Goal: Subscribe to service/newsletter

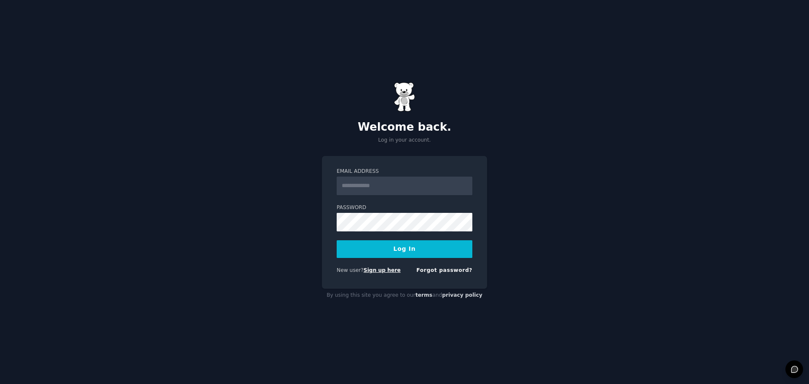
click at [374, 270] on link "Sign up here" at bounding box center [382, 270] width 37 height 6
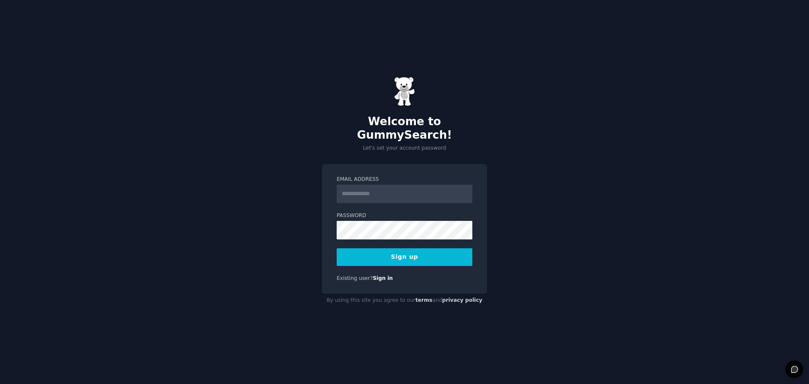
click at [352, 185] on input "Email Address" at bounding box center [405, 194] width 136 height 19
type input "**********"
click at [397, 250] on button "Sign up" at bounding box center [405, 257] width 136 height 18
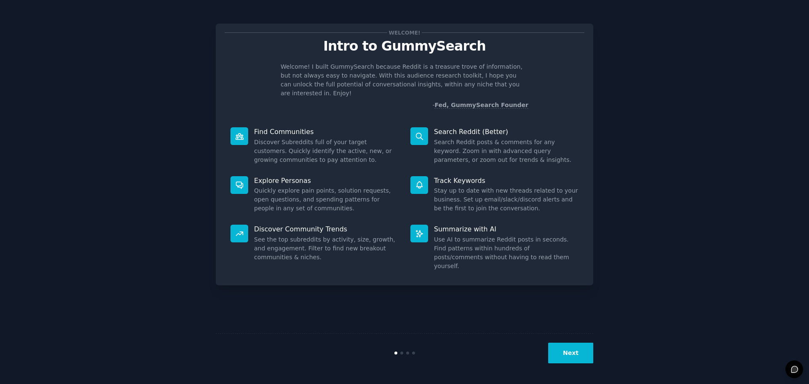
click at [572, 345] on button "Next" at bounding box center [570, 352] width 45 height 21
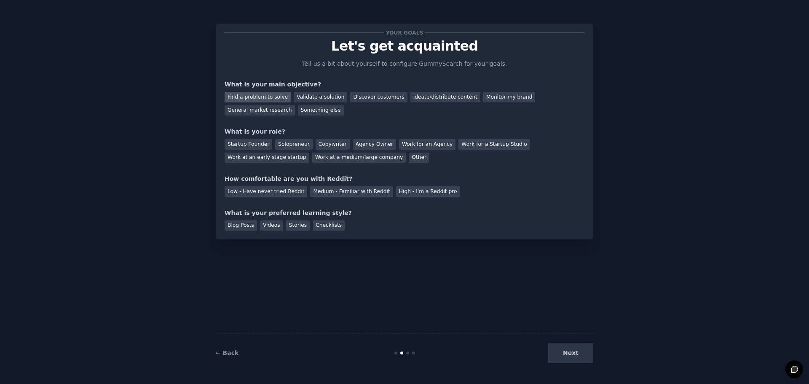
click at [230, 96] on div "Find a problem to solve" at bounding box center [258, 97] width 66 height 11
click at [305, 98] on div "Validate a solution" at bounding box center [320, 97] width 53 height 11
click at [273, 98] on div "Find a problem to solve" at bounding box center [258, 97] width 66 height 11
click at [233, 140] on div "Startup Founder" at bounding box center [249, 144] width 48 height 11
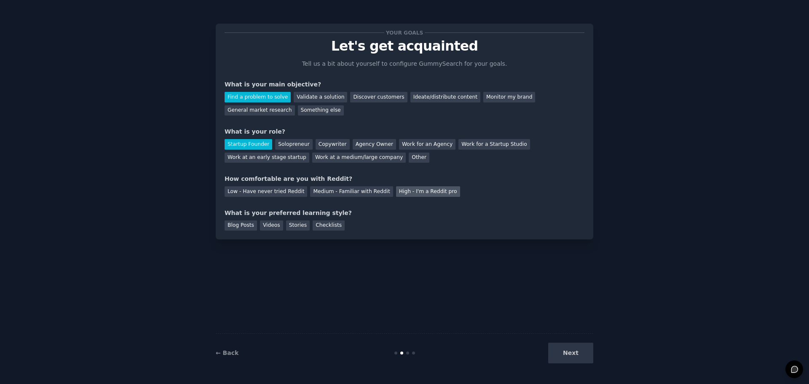
click at [402, 195] on div "High - I'm a Reddit pro" at bounding box center [428, 191] width 64 height 11
click at [260, 227] on div "Videos" at bounding box center [271, 225] width 23 height 11
click at [563, 349] on button "Next" at bounding box center [570, 352] width 45 height 21
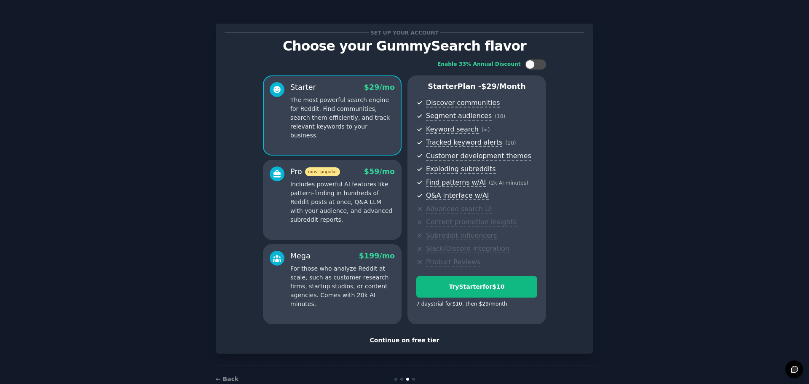
click at [399, 344] on div "Continue on free tier" at bounding box center [405, 340] width 360 height 9
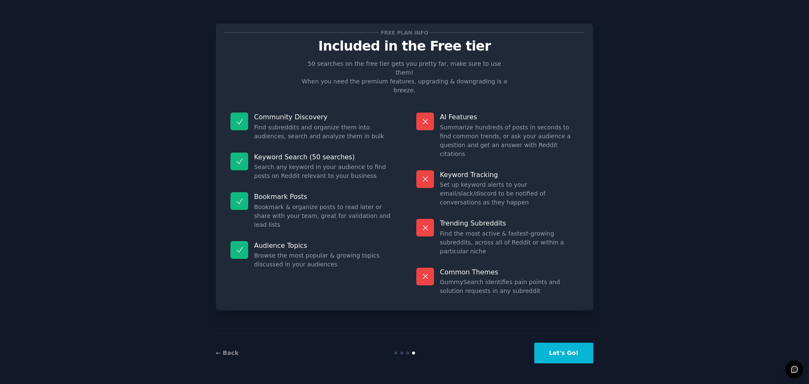
click at [547, 350] on button "Let's Go!" at bounding box center [563, 352] width 59 height 21
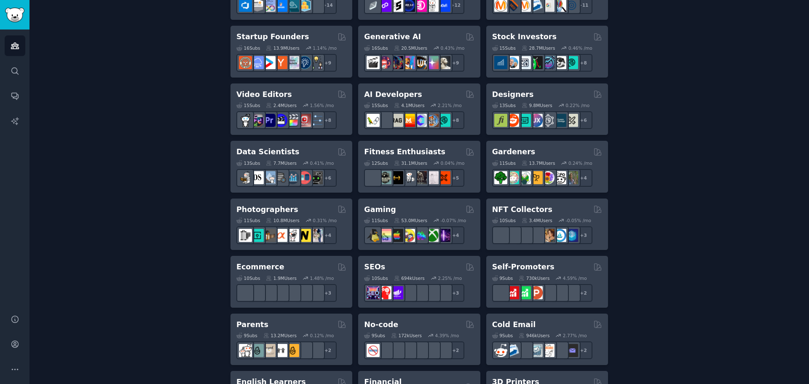
scroll to position [253, 0]
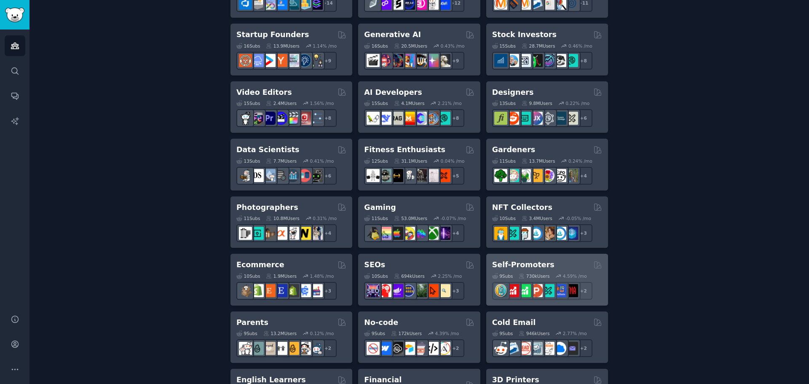
click at [559, 259] on div "Self-Promoters 9 Sub s 730k Users 4.59 % /mo + 2" at bounding box center [547, 280] width 122 height 52
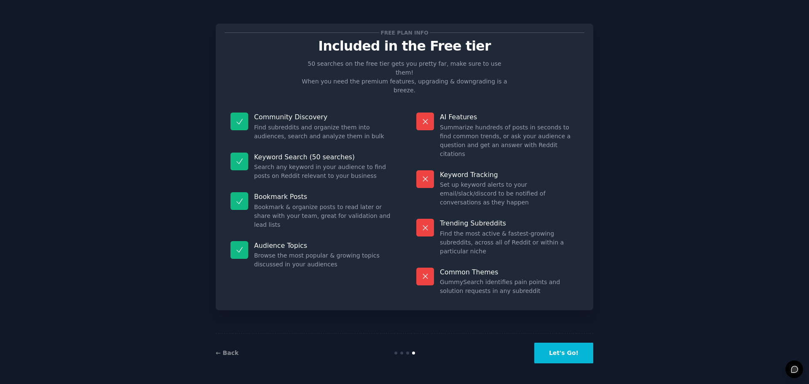
click at [575, 350] on button "Let's Go!" at bounding box center [563, 352] width 59 height 21
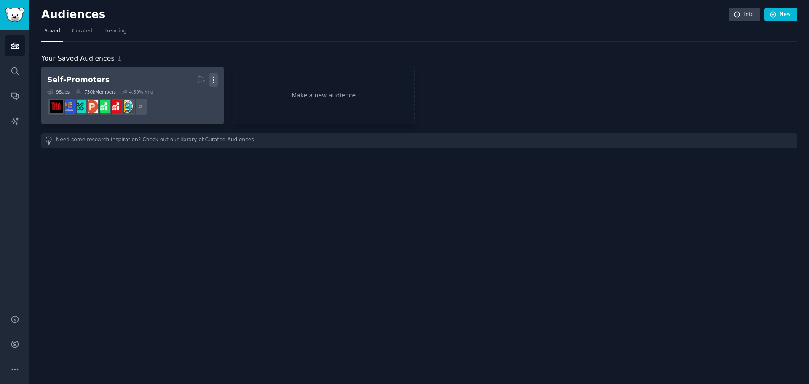
click at [209, 77] on icon "button" at bounding box center [213, 79] width 9 height 9
click at [185, 102] on div "Delete" at bounding box center [184, 98] width 40 height 18
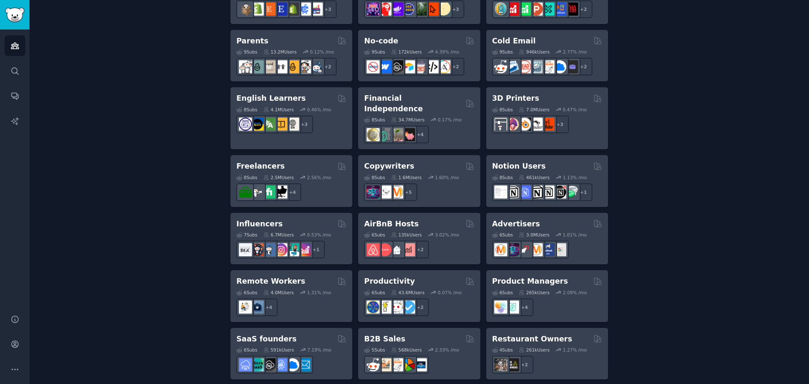
scroll to position [548, 0]
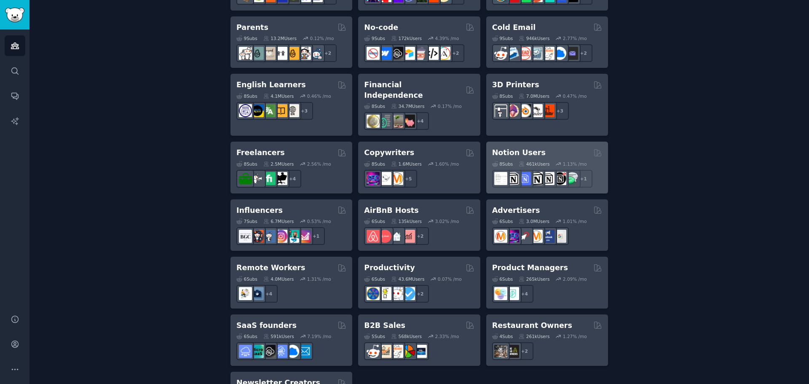
click at [564, 147] on div "Notion Users" at bounding box center [547, 152] width 110 height 11
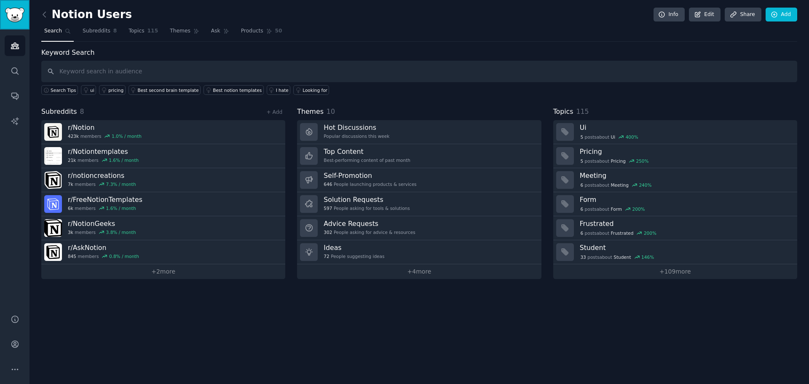
click at [21, 18] on img "Sidebar" at bounding box center [14, 15] width 19 height 15
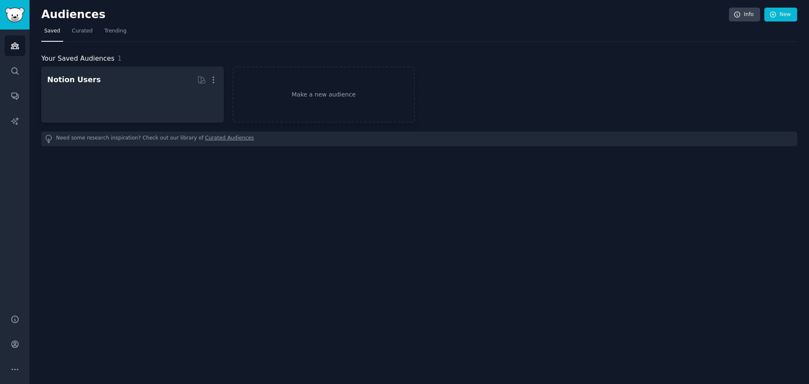
click at [21, 18] on img "Sidebar" at bounding box center [14, 15] width 19 height 15
